Goal: Find specific page/section: Find specific page/section

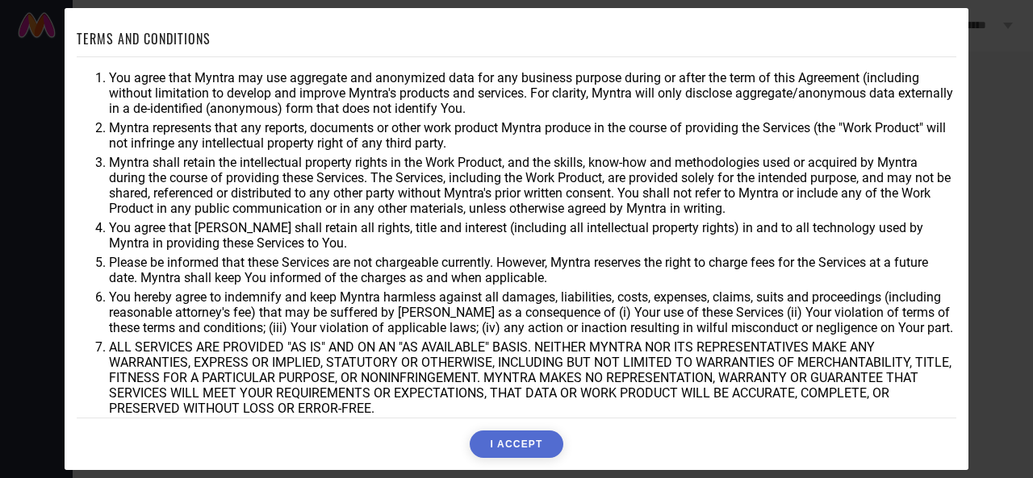
scroll to position [82, 0]
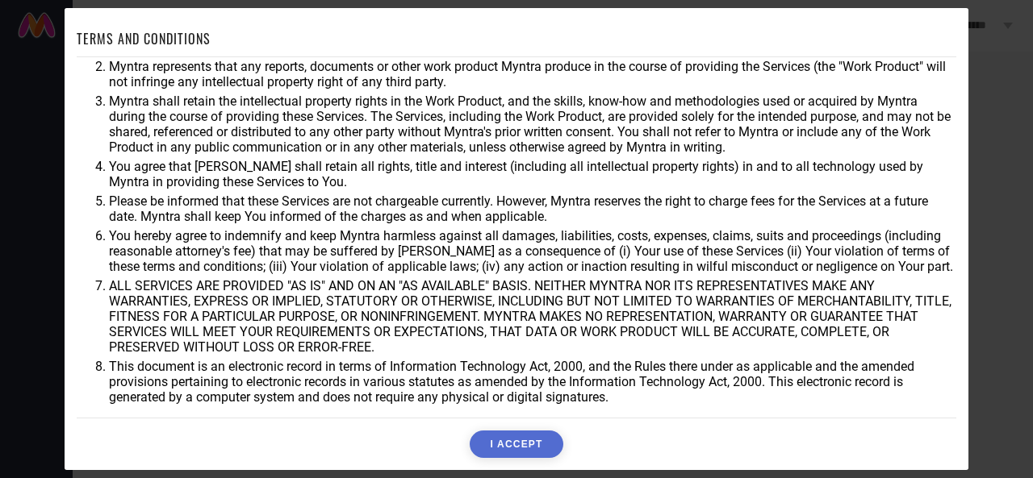
click at [507, 445] on button "I ACCEPT" at bounding box center [516, 444] width 93 height 27
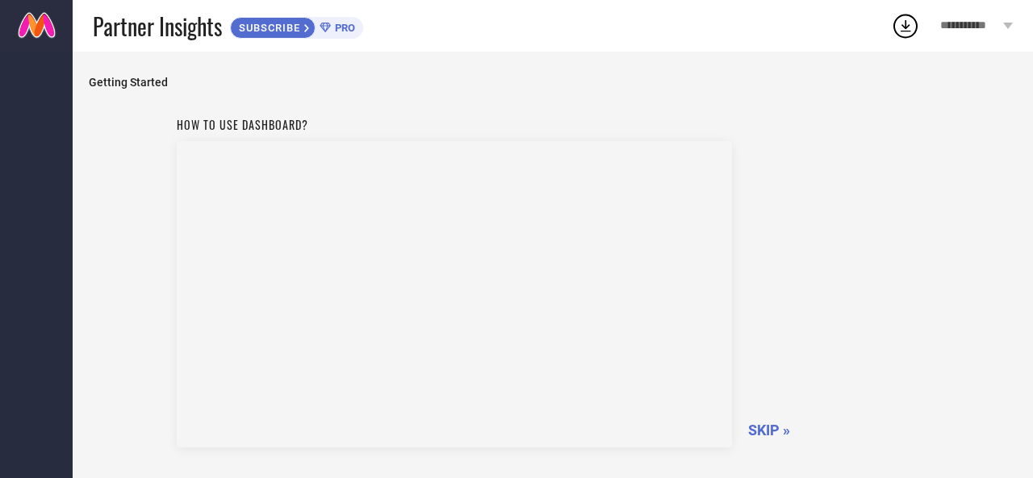
click at [765, 430] on span "SKIP »" at bounding box center [769, 430] width 42 height 17
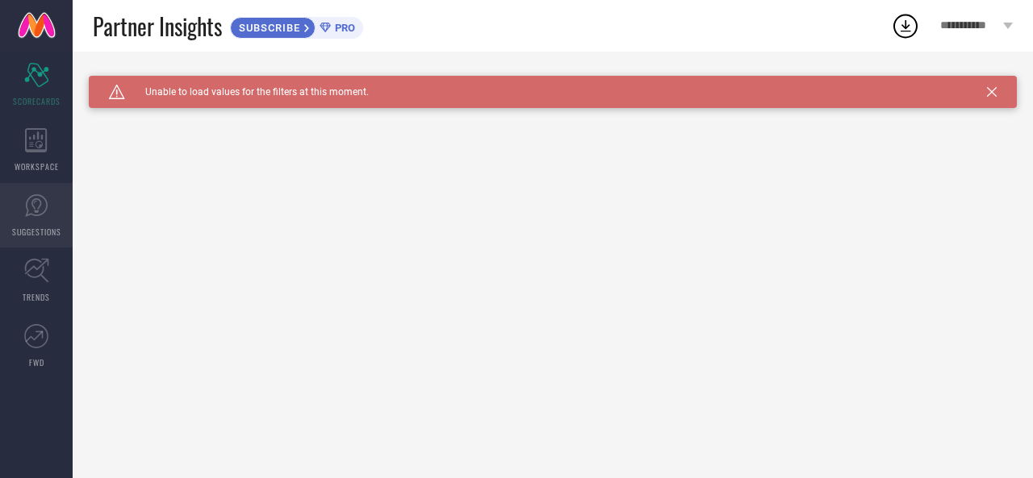
click at [48, 214] on icon at bounding box center [36, 206] width 24 height 24
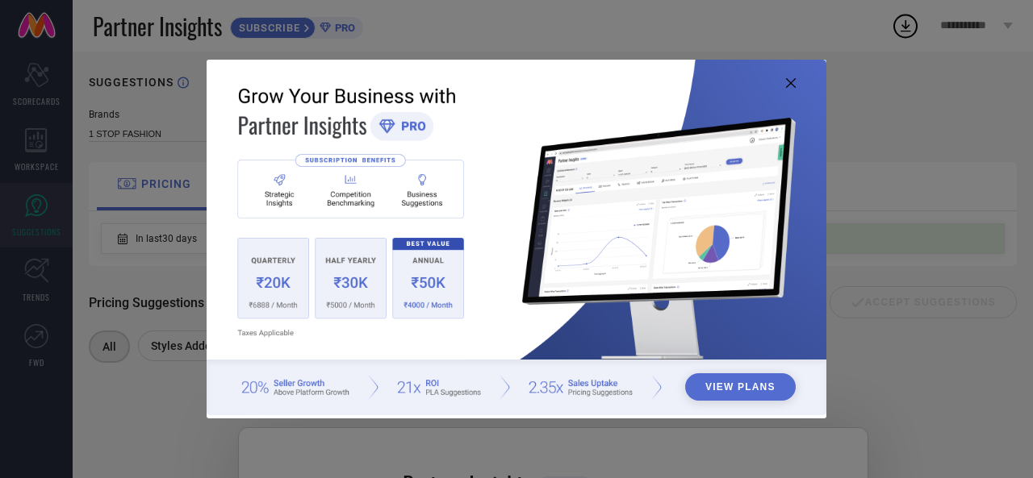
click at [786, 83] on icon at bounding box center [791, 83] width 10 height 10
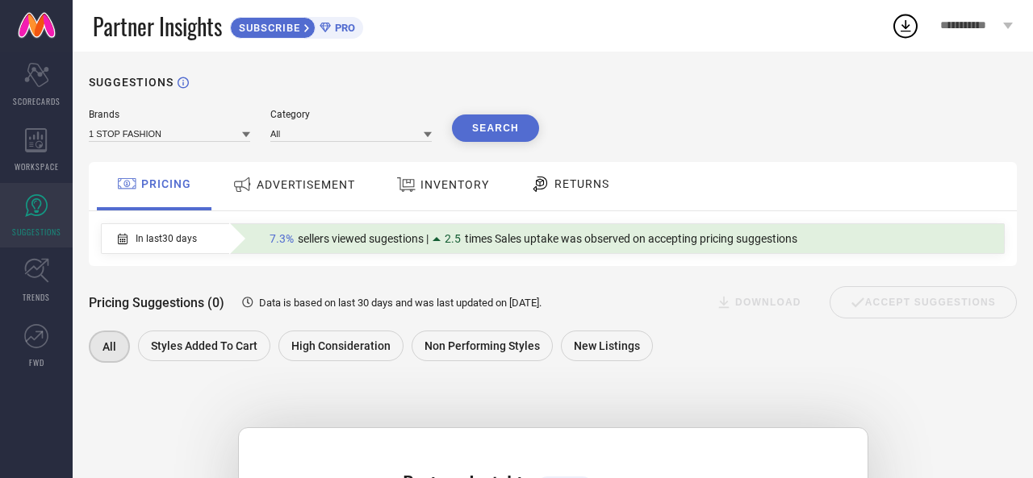
click at [296, 184] on span "ADVERTISEMENT" at bounding box center [306, 184] width 98 height 13
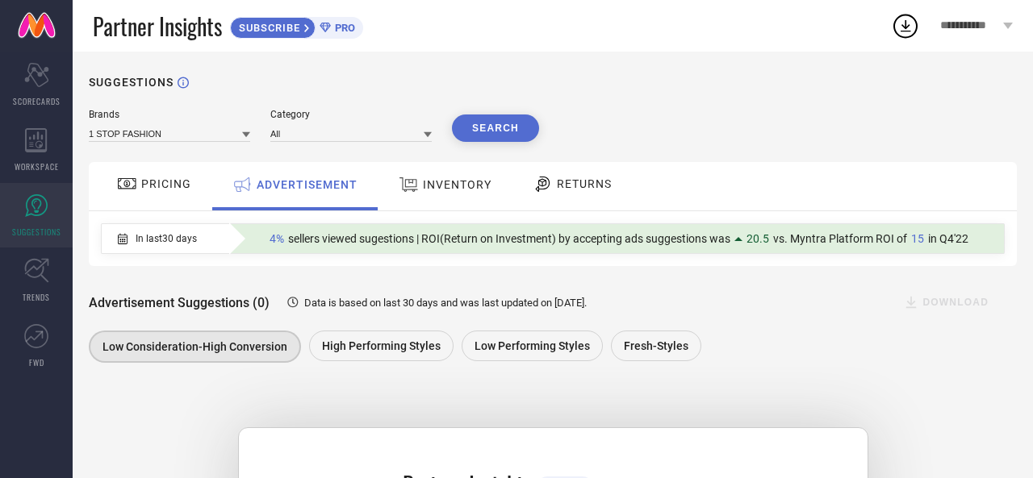
click at [440, 188] on span "INVENTORY" at bounding box center [457, 184] width 69 height 13
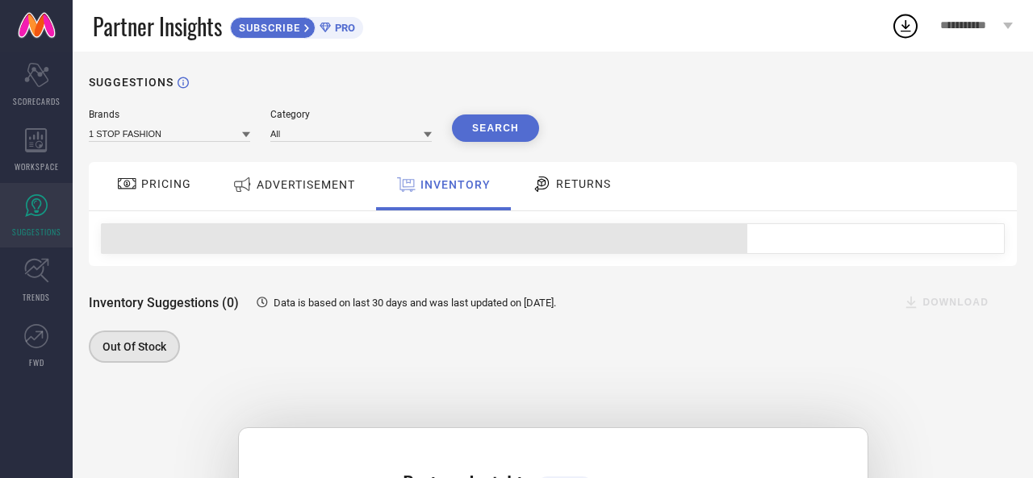
click at [532, 190] on icon at bounding box center [542, 183] width 20 height 19
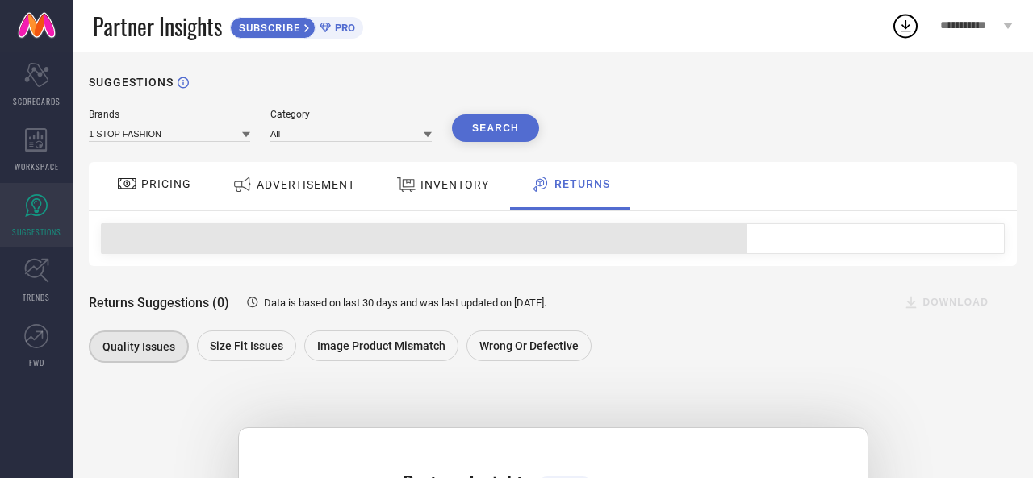
click at [157, 196] on div "PRICING" at bounding box center [154, 183] width 82 height 27
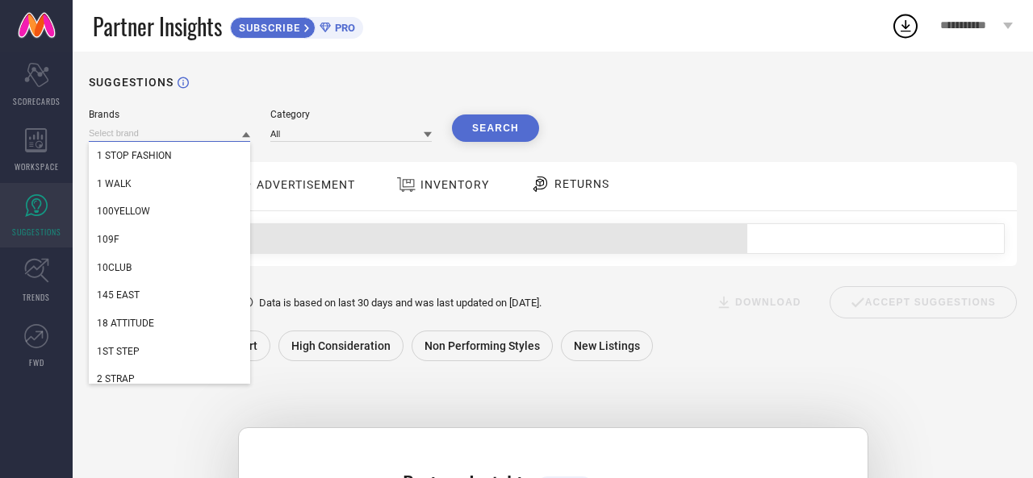
click at [159, 136] on input at bounding box center [169, 133] width 161 height 17
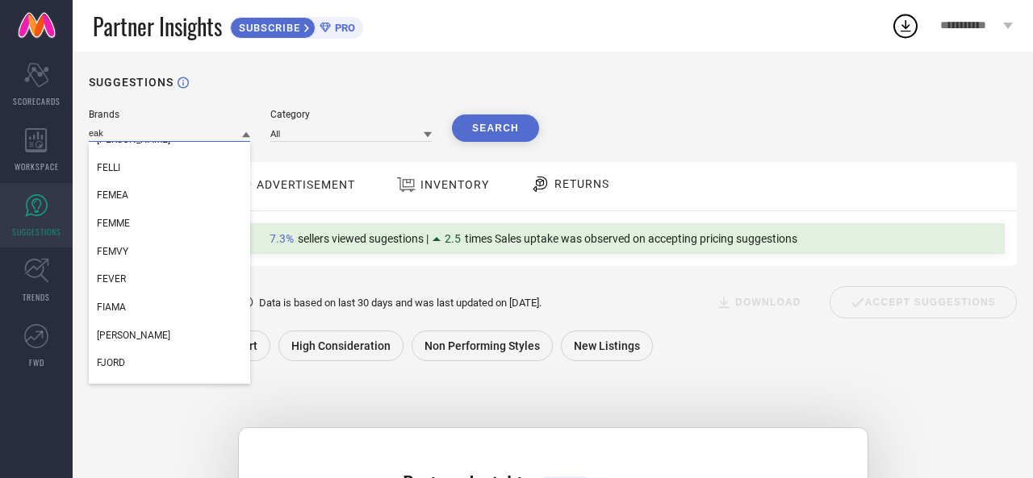
scroll to position [121, 0]
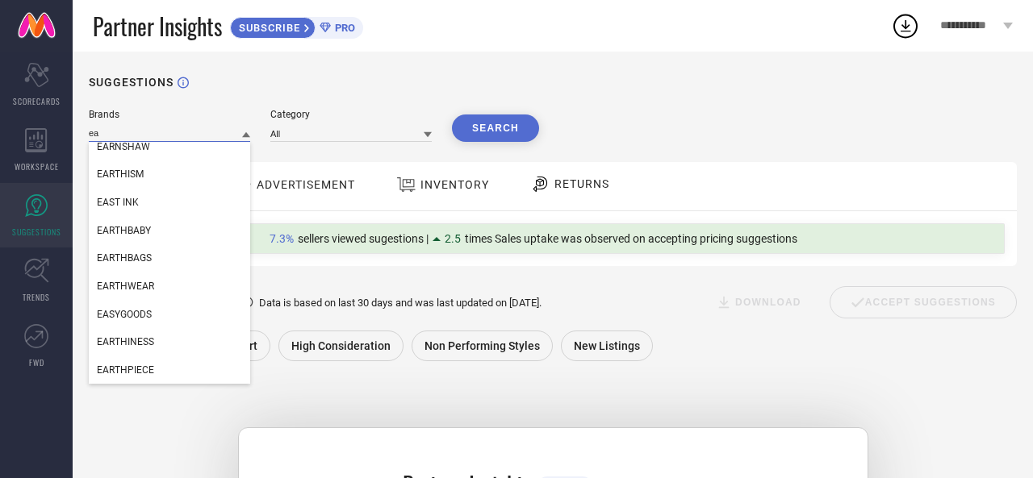
type input "e"
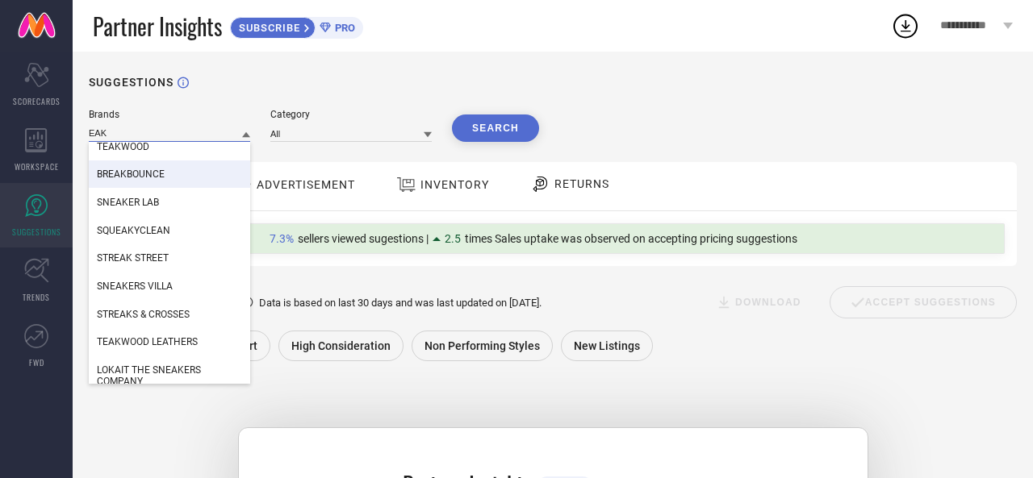
type input "EAK"
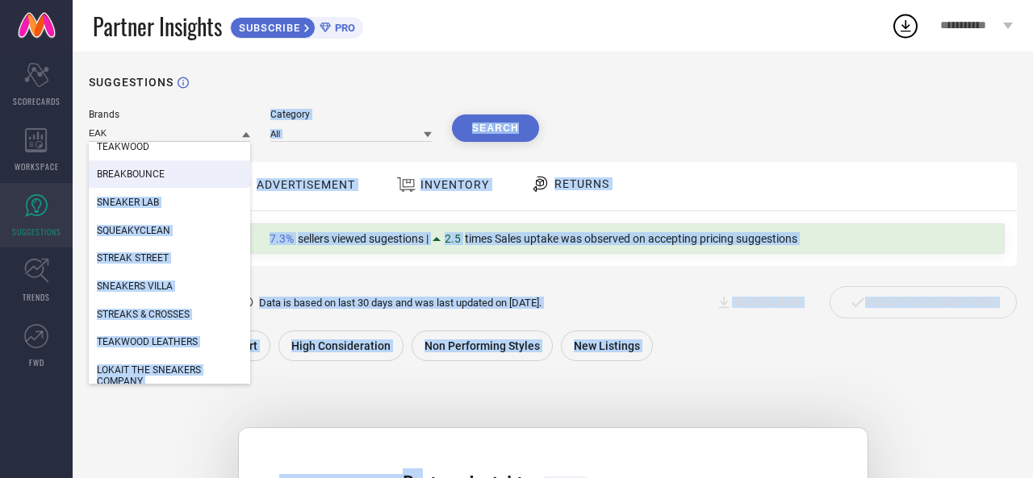
scroll to position [133, 0]
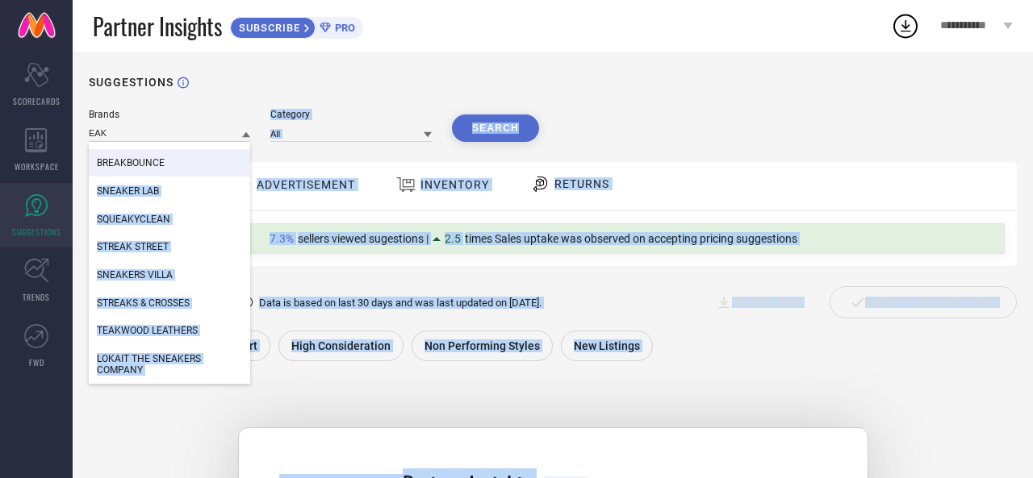
drag, startPoint x: 186, startPoint y: 172, endPoint x: 573, endPoint y: 510, distance: 514.0
click at [573, 478] on html "**********" at bounding box center [516, 239] width 1033 height 478
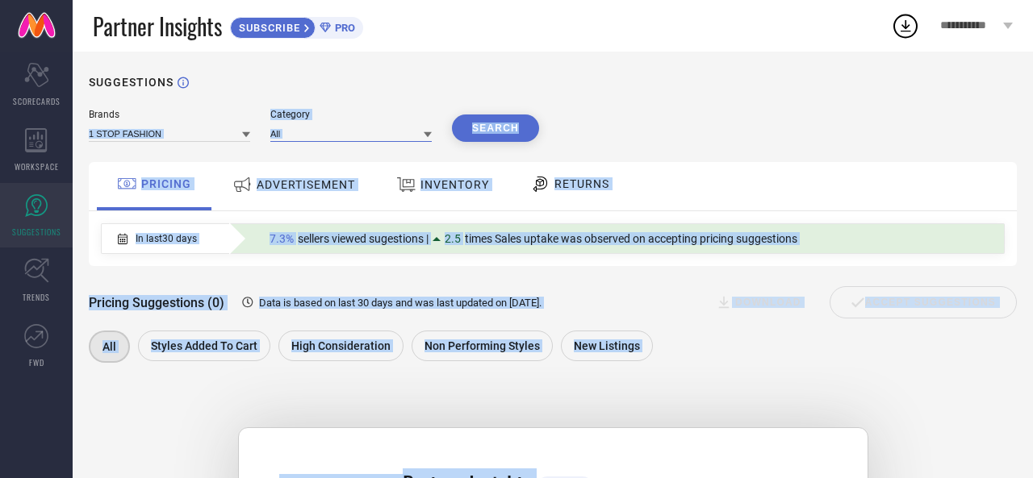
click at [347, 136] on input at bounding box center [350, 133] width 161 height 17
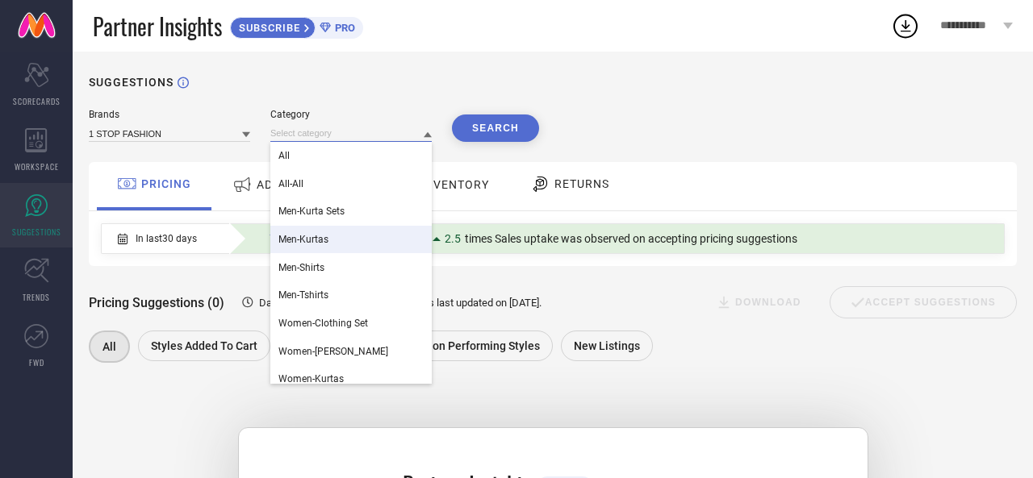
scroll to position [10, 0]
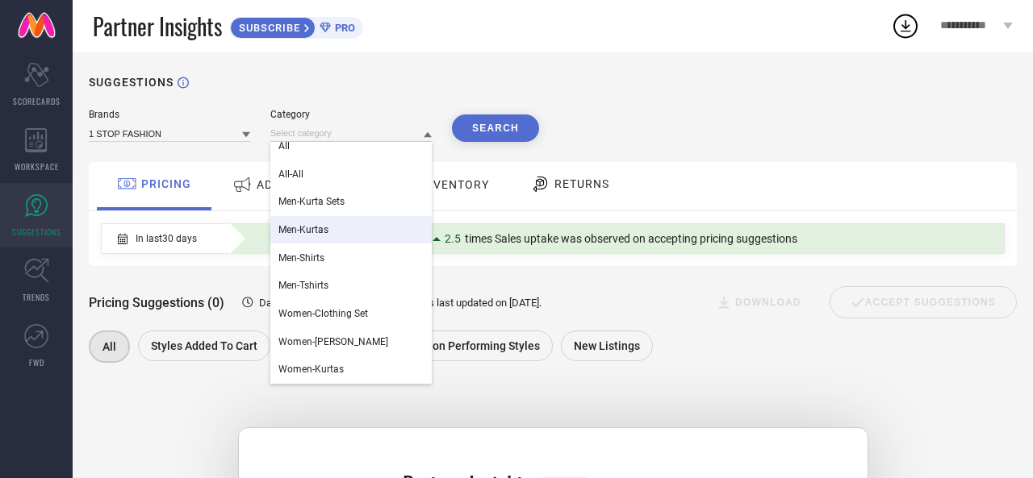
click at [339, 236] on div "Men-Kurtas" at bounding box center [350, 229] width 161 height 27
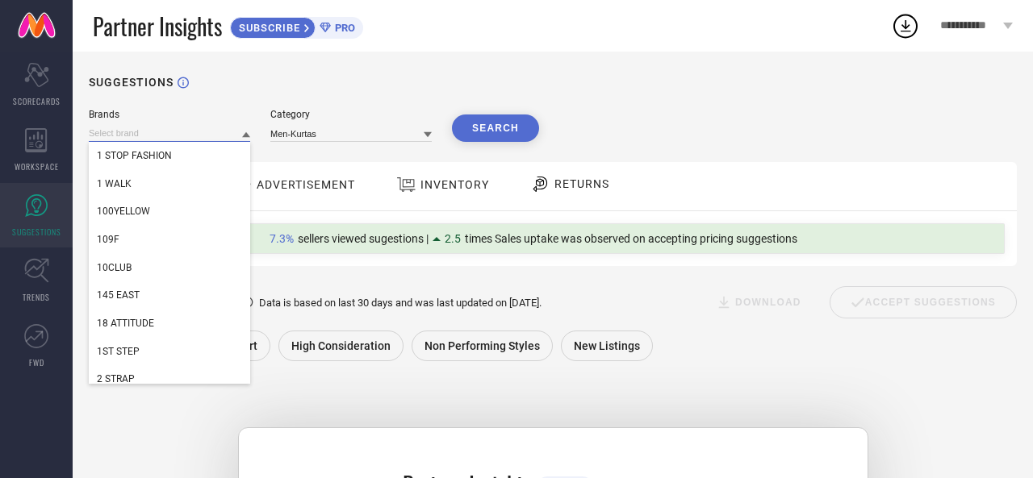
click at [173, 132] on input at bounding box center [169, 133] width 161 height 17
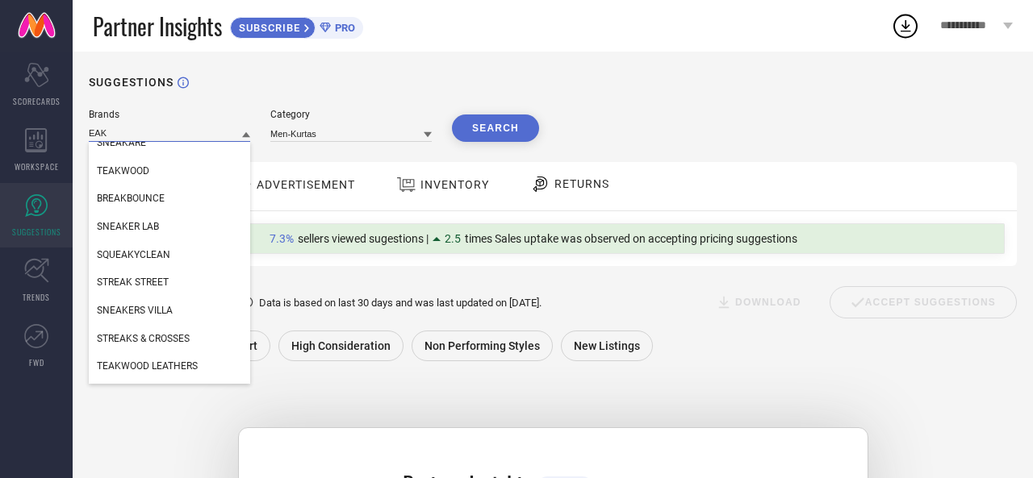
scroll to position [133, 0]
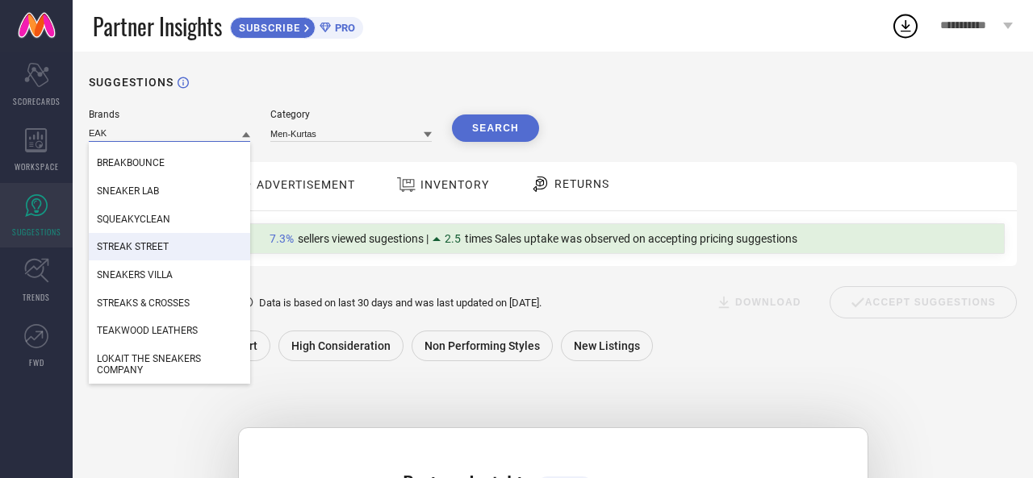
type input "EAK"
click at [413, 85] on div "SUGGESTIONS" at bounding box center [553, 82] width 928 height 13
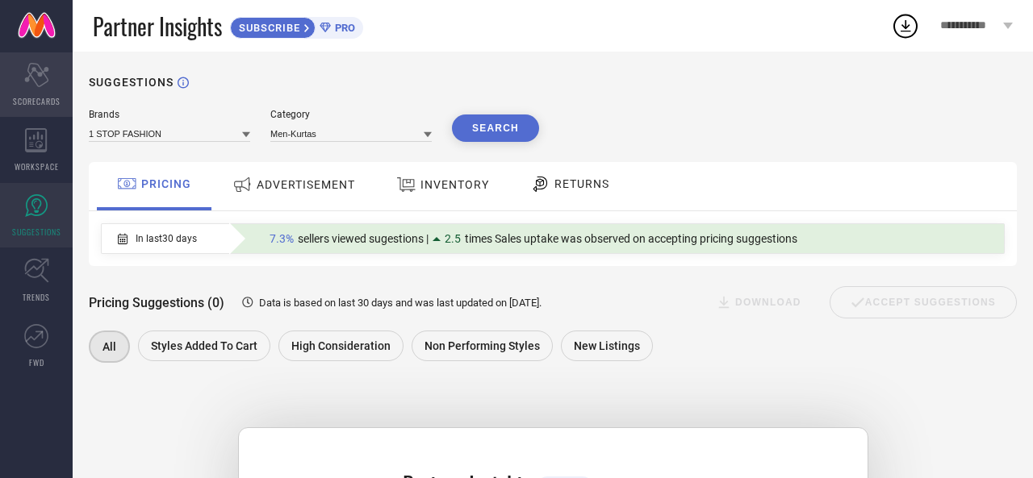
click at [37, 93] on div "Scorecard SCORECARDS" at bounding box center [36, 84] width 73 height 65
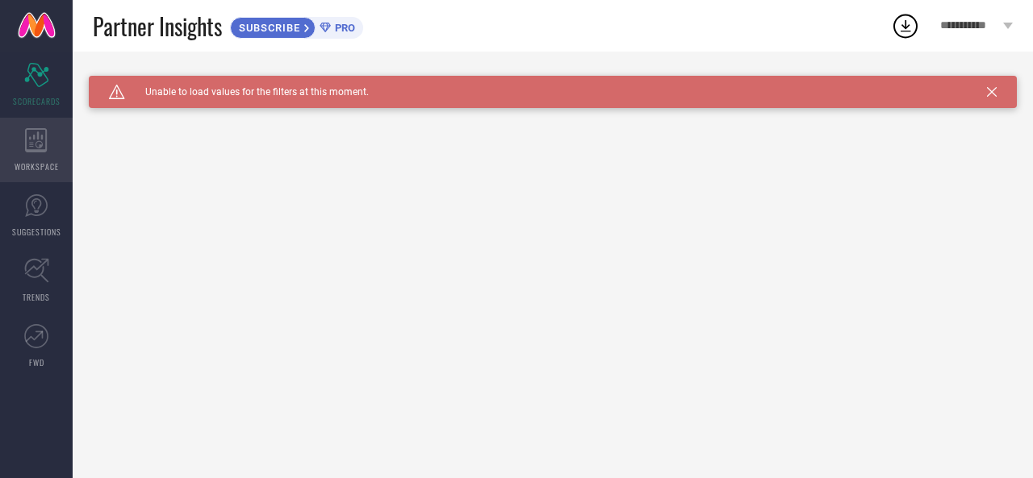
click at [40, 132] on icon at bounding box center [36, 140] width 23 height 24
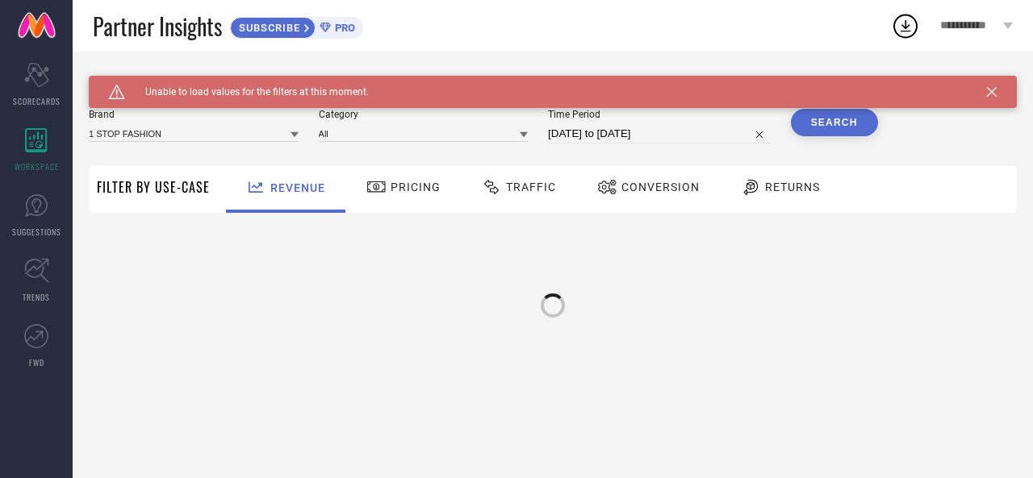
type input "1 STOP FASHION"
type input "All"
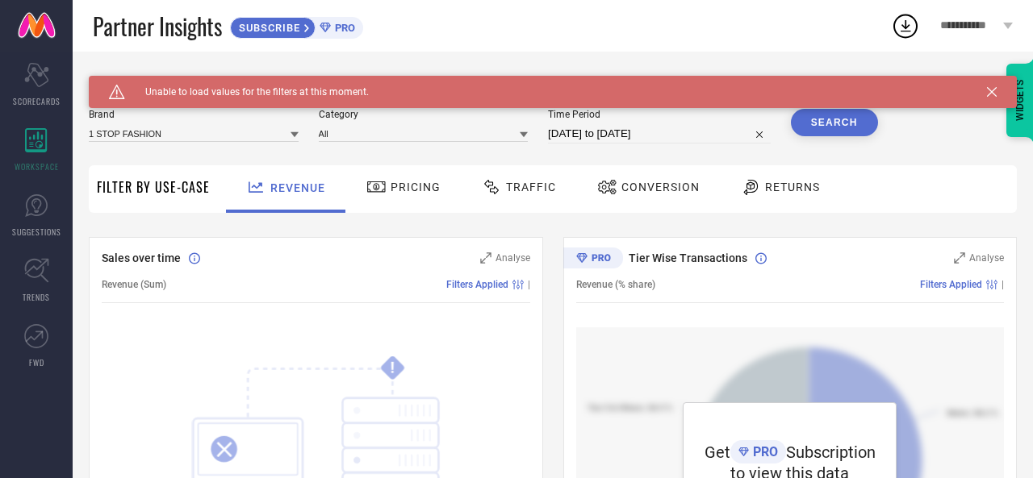
click at [406, 190] on span "Pricing" at bounding box center [415, 187] width 50 height 13
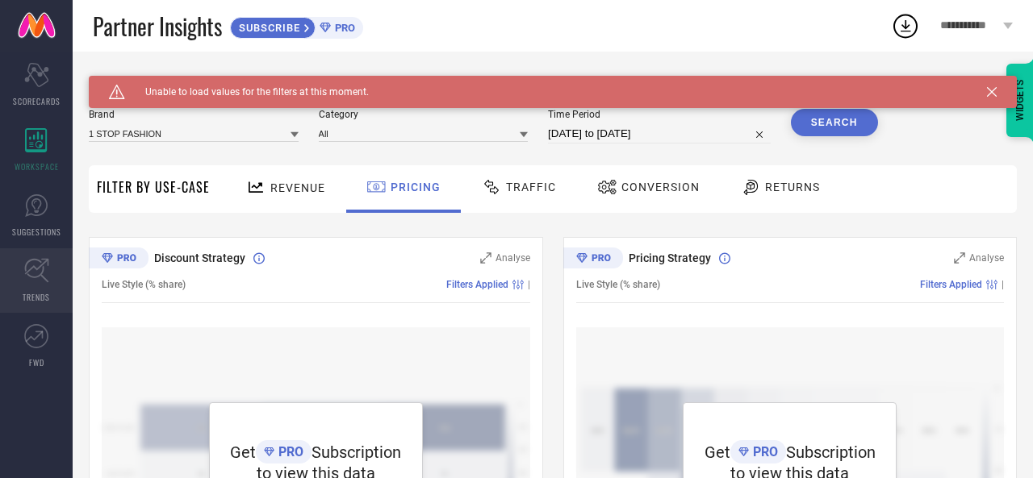
click at [35, 273] on icon at bounding box center [36, 270] width 25 height 25
